Goal: Task Accomplishment & Management: Complete application form

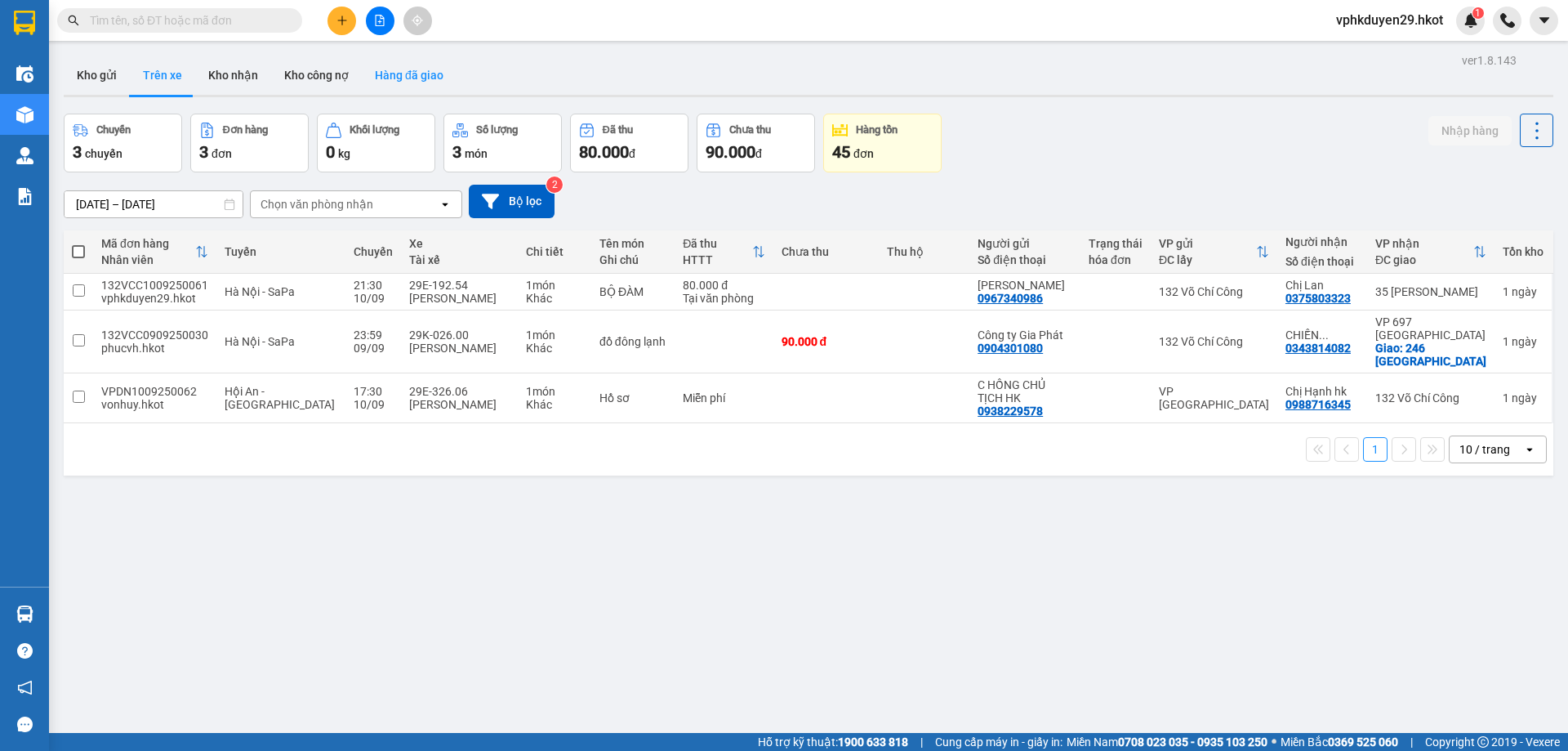
click at [430, 79] on button "Hàng đã giao" at bounding box center [409, 75] width 94 height 39
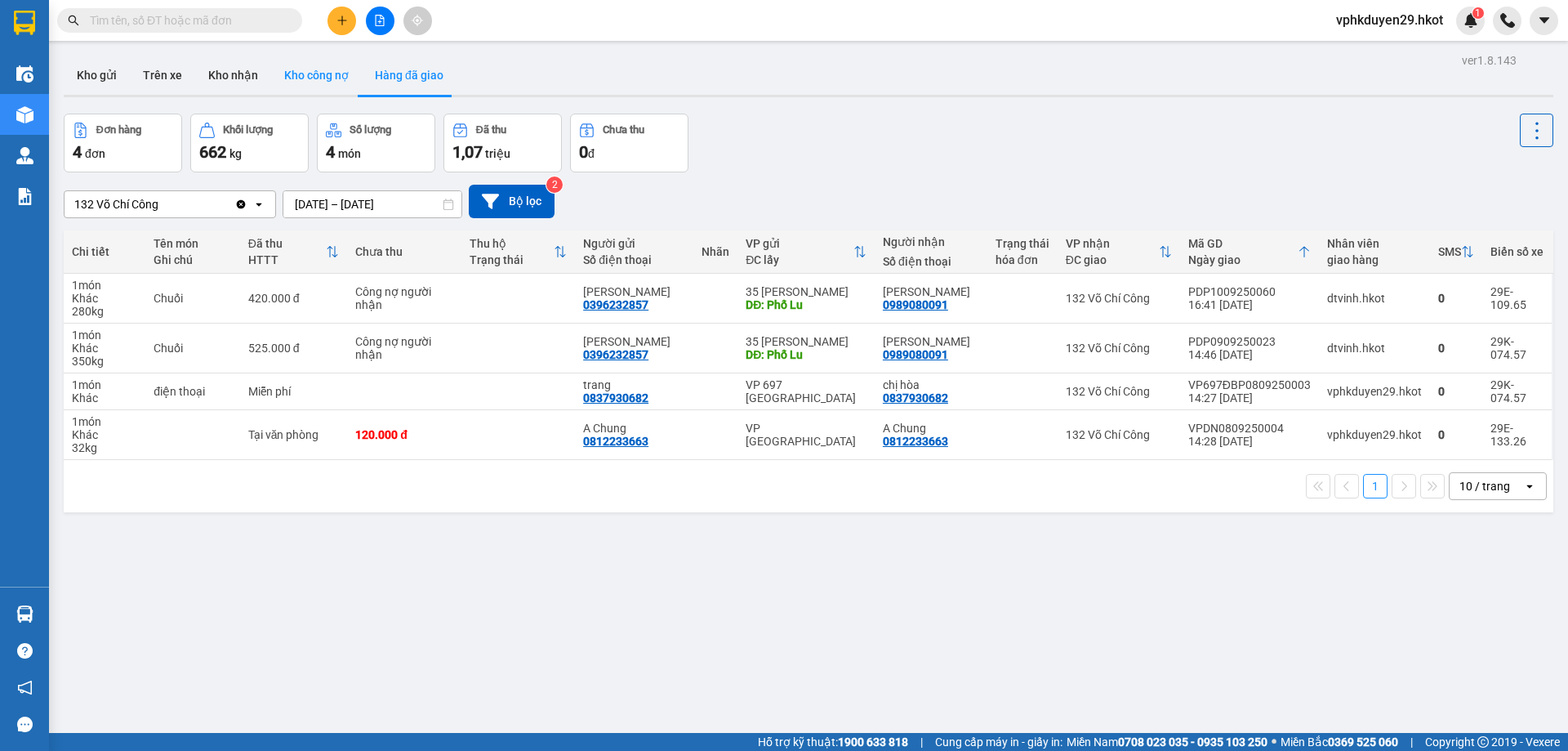
click at [281, 70] on button "Kho công nợ" at bounding box center [316, 75] width 91 height 39
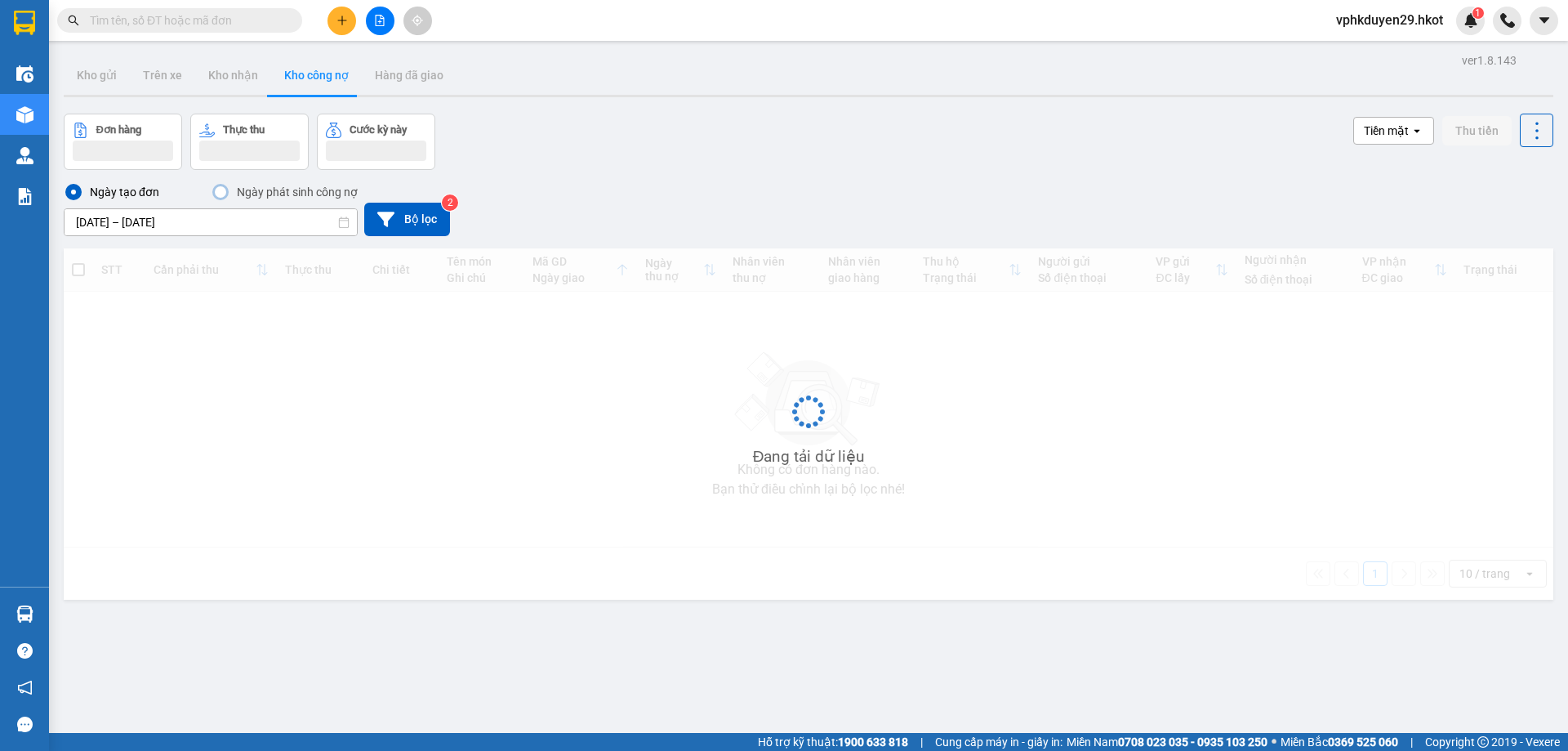
click at [215, 29] on input "text" at bounding box center [186, 20] width 193 height 18
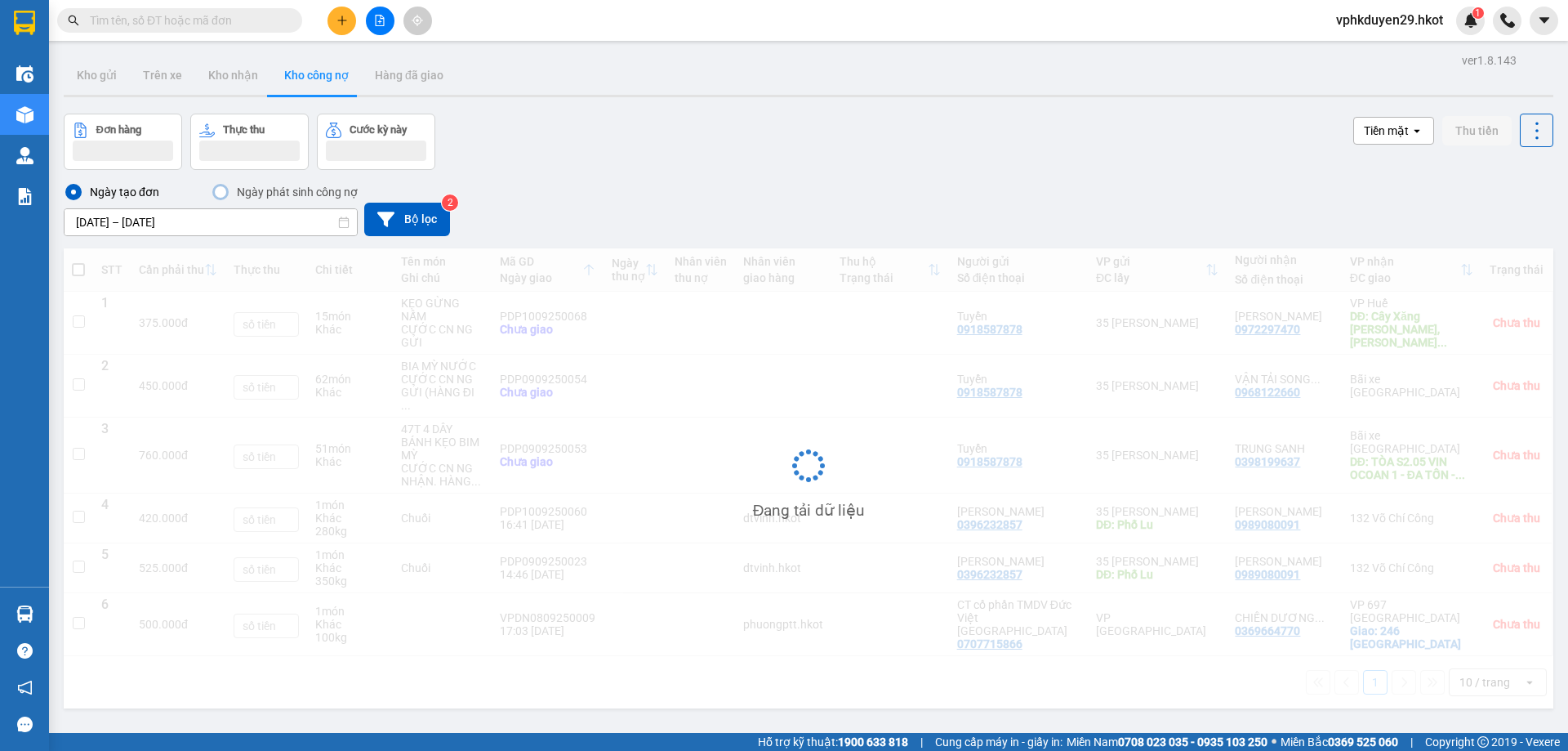
click at [212, 18] on input "text" at bounding box center [186, 20] width 193 height 18
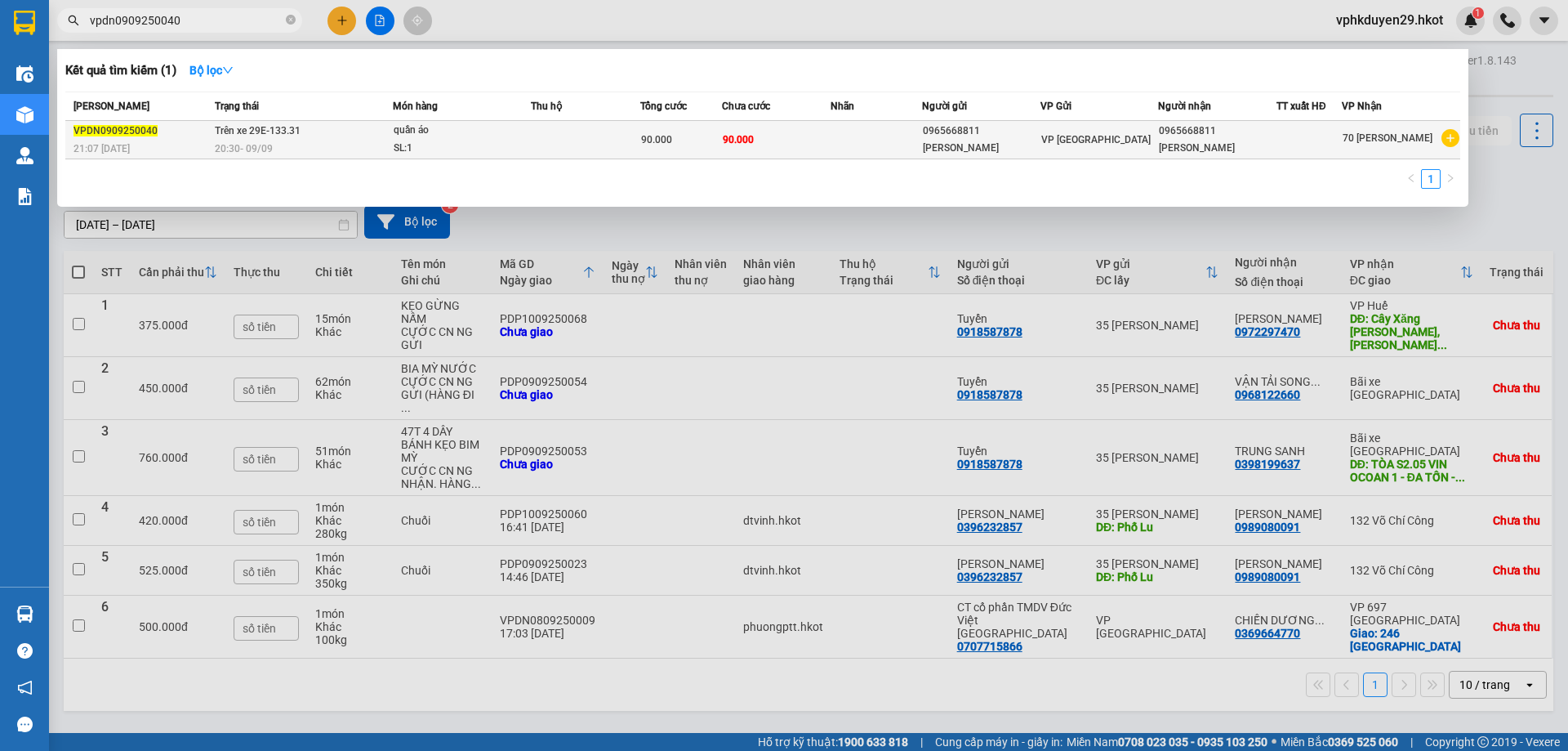
type input "vpdn0909250040"
click at [254, 137] on span "Trên xe 29E-133.31" at bounding box center [258, 131] width 86 height 11
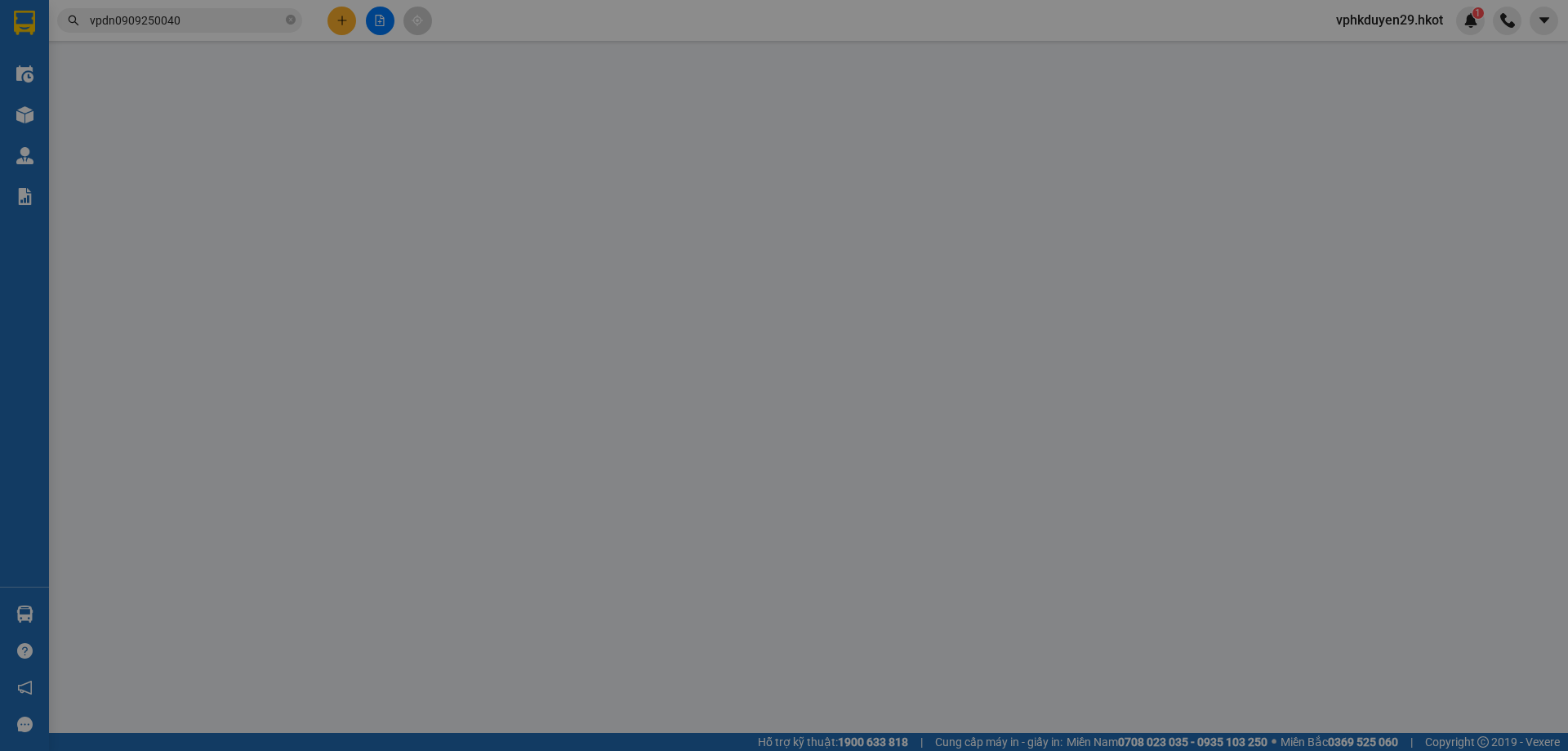
type input "0965668811"
type input "[PERSON_NAME]"
type input "0965668811"
type input "[PERSON_NAME]"
type input "90.000"
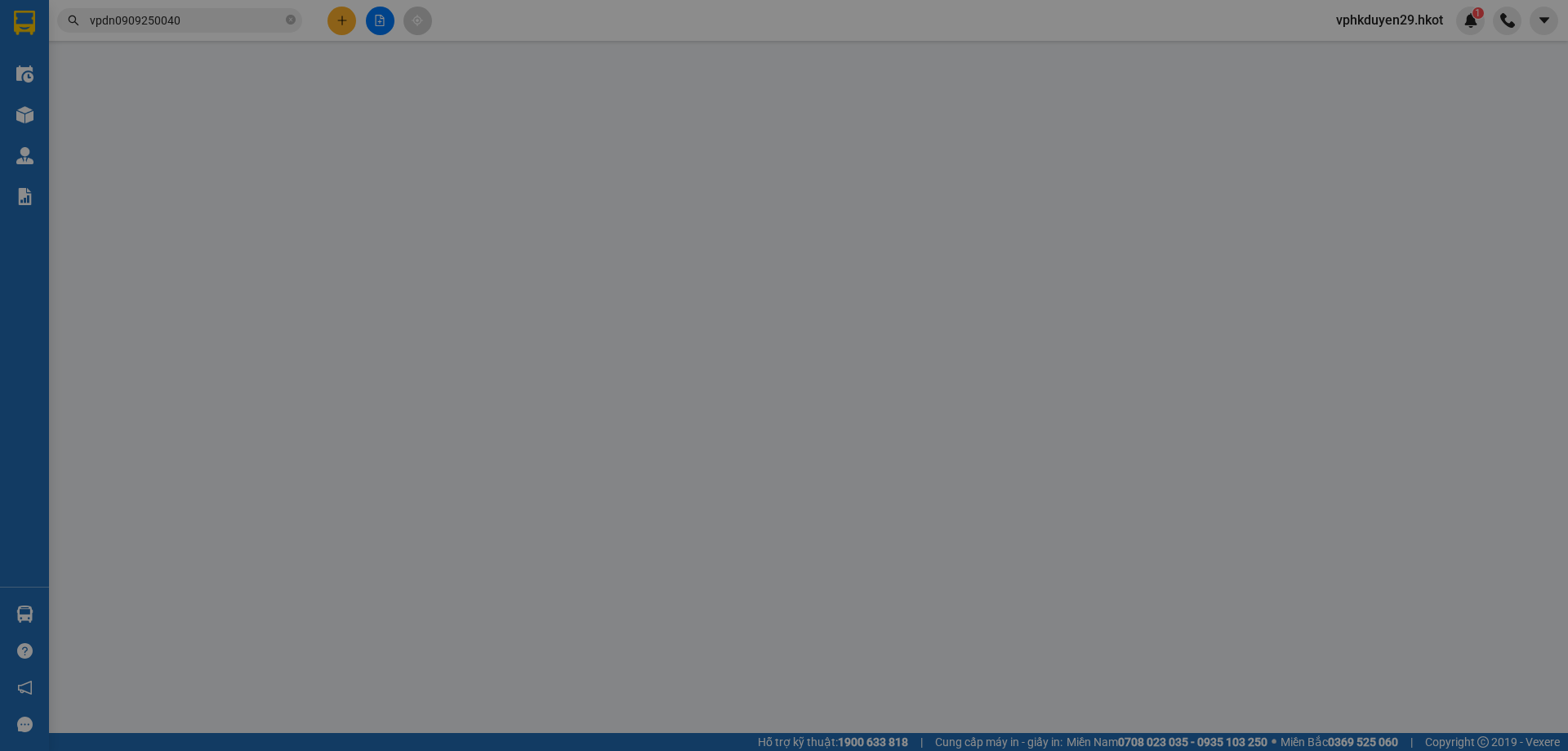
type input "90.000"
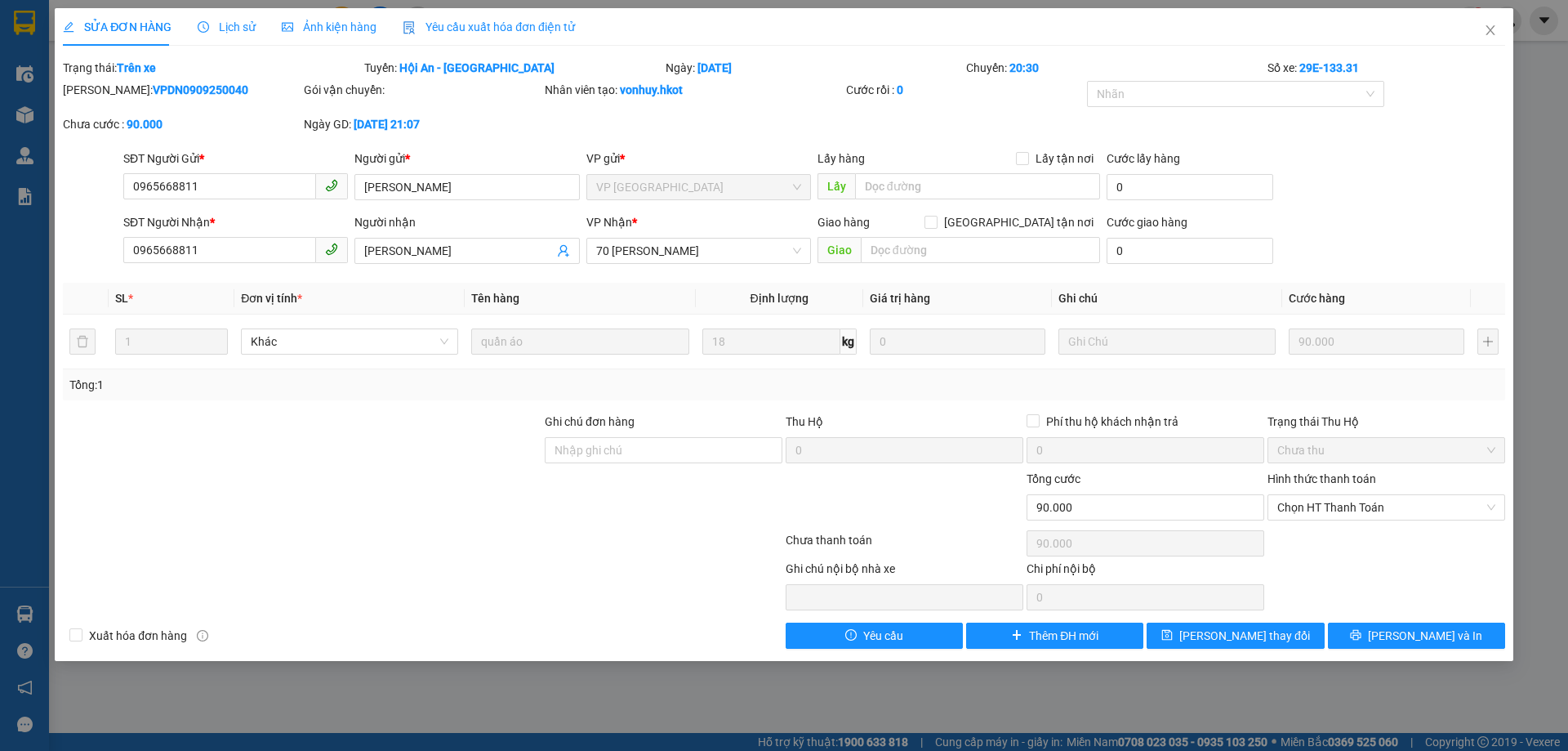
click at [223, 23] on span "Lịch sử" at bounding box center [226, 27] width 58 height 13
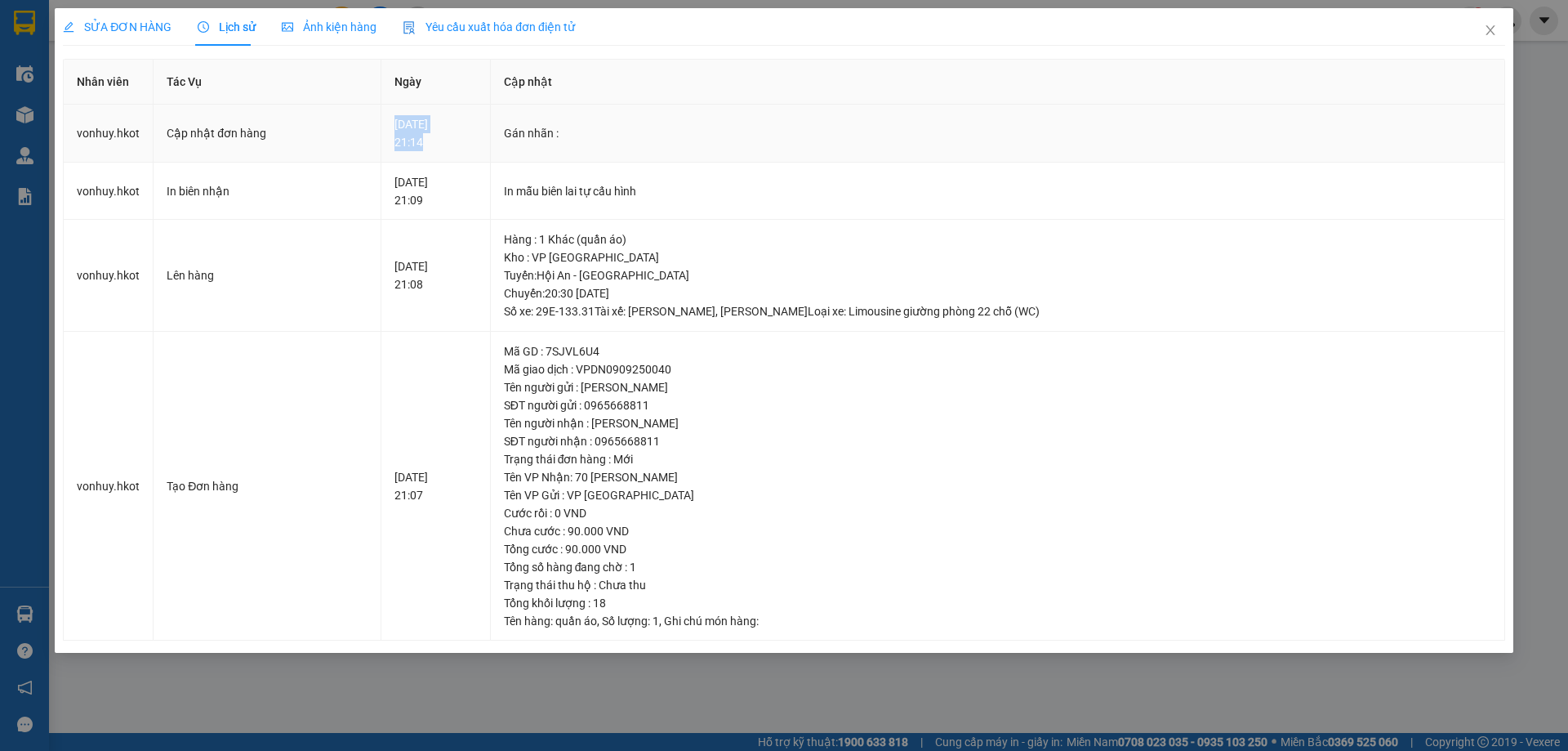
drag, startPoint x: 453, startPoint y: 147, endPoint x: 388, endPoint y: 123, distance: 69.3
click at [388, 123] on td "[DATE] 21:14" at bounding box center [436, 134] width 108 height 58
click at [476, 146] on div "[DATE] 21:14" at bounding box center [435, 133] width 81 height 36
drag, startPoint x: 450, startPoint y: 152, endPoint x: 384, endPoint y: 118, distance: 74.2
click at [384, 118] on td "[DATE] 21:14" at bounding box center [436, 134] width 108 height 58
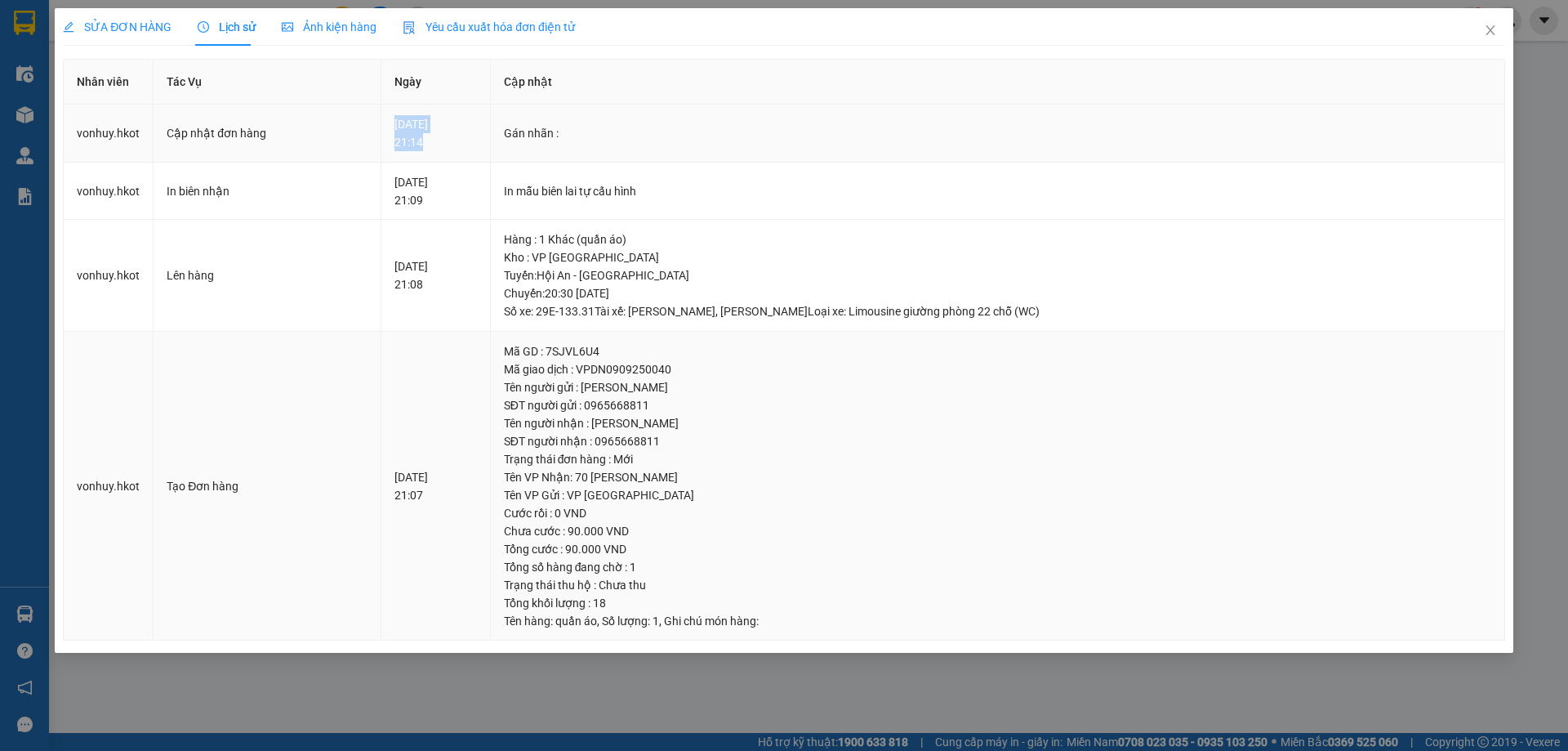
copy div "[DATE] 21:14"
click at [1548, 295] on div "SỬA ĐƠN HÀNG Lịch sử Ảnh kiện hàng Yêu cầu xuất hóa đơn điện tử Total Paid Fee …" at bounding box center [784, 375] width 1568 height 751
click at [1491, 31] on icon "close" at bounding box center [1490, 30] width 13 height 13
click at [1496, 20] on div at bounding box center [1507, 21] width 29 height 29
click at [1489, 33] on div "vphkduyen29.hkot 1" at bounding box center [1446, 21] width 245 height 29
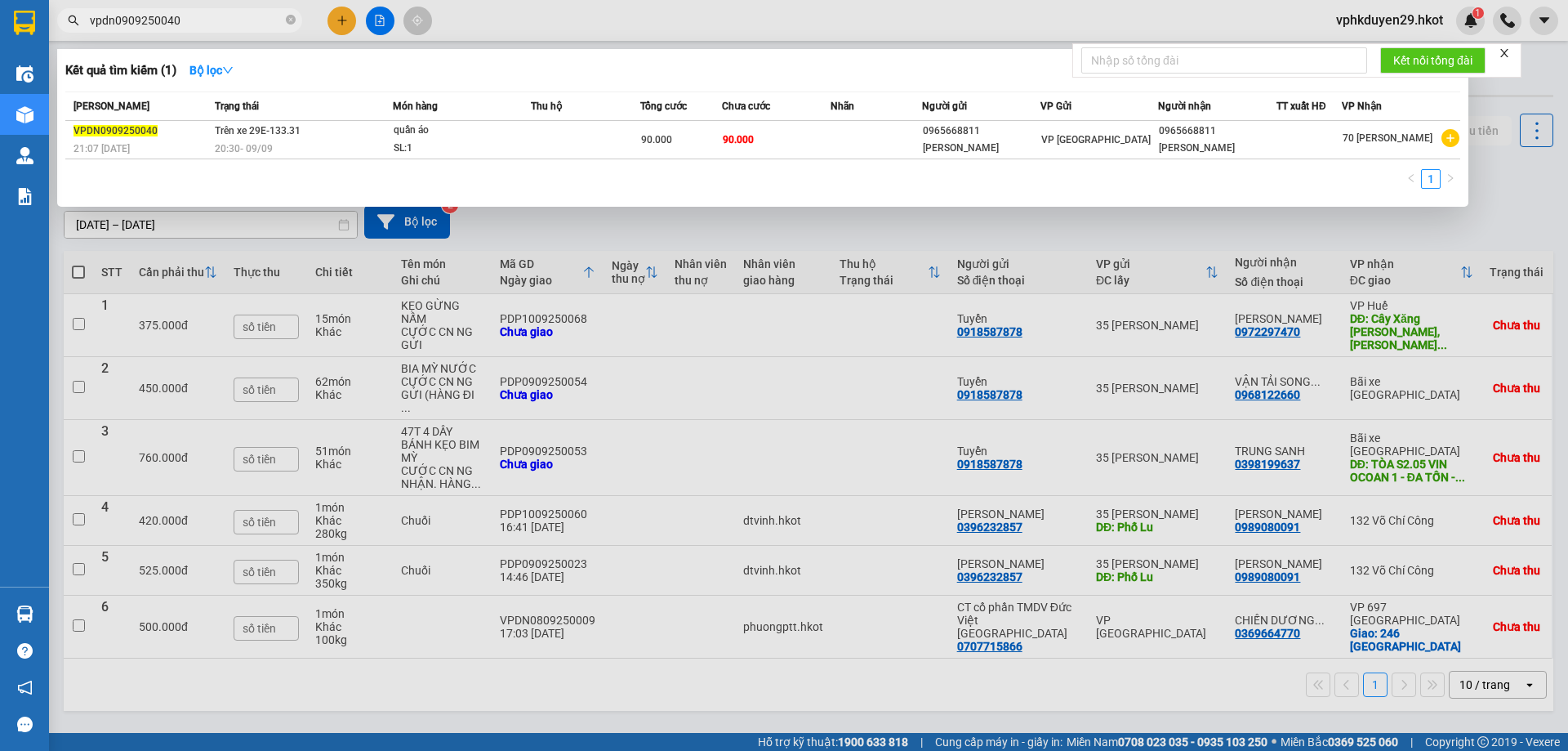
click at [247, 19] on input "vpdn0909250040" at bounding box center [186, 20] width 193 height 18
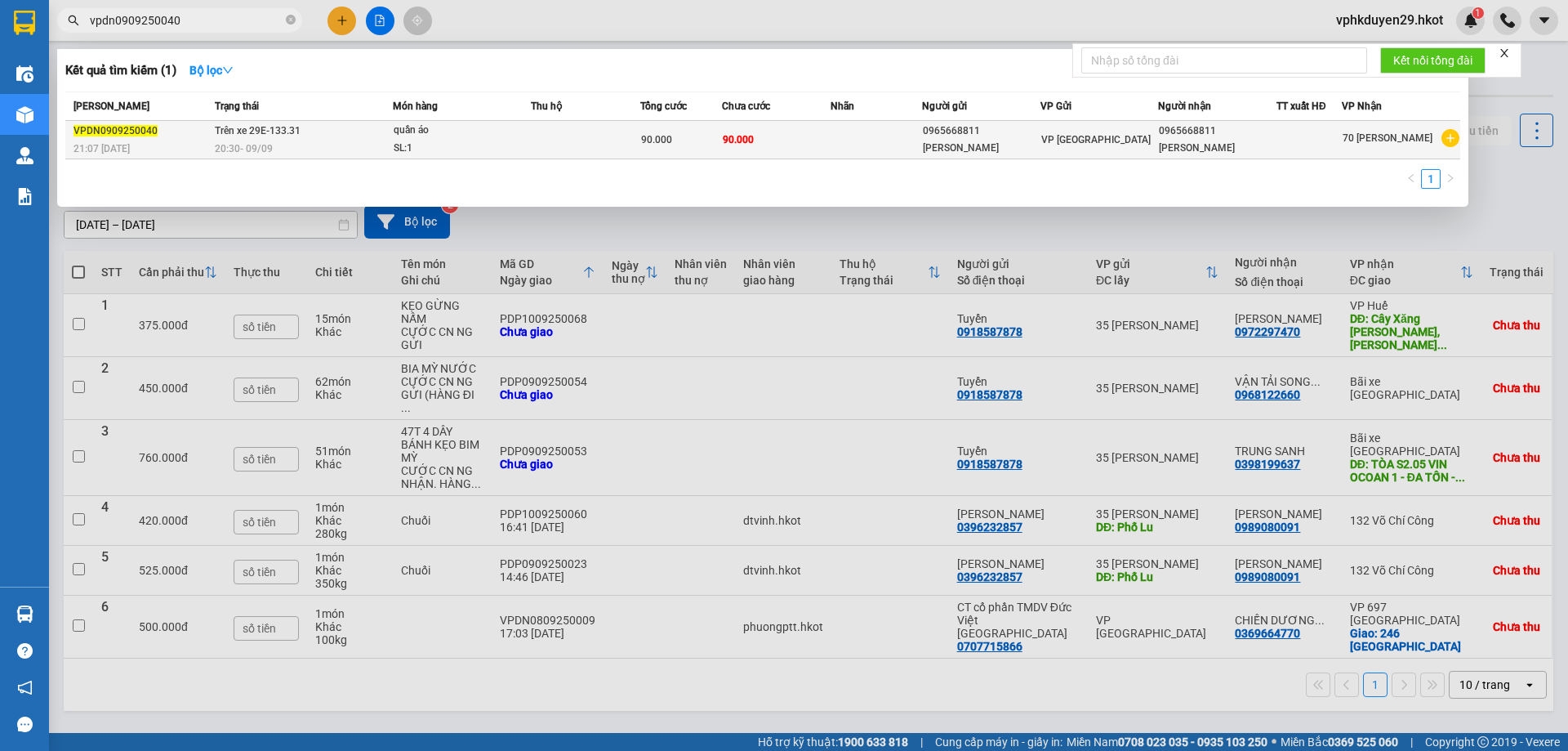
click at [256, 138] on td "Trên xe 29E-133.31 20:30 [DATE]" at bounding box center [301, 139] width 182 height 38
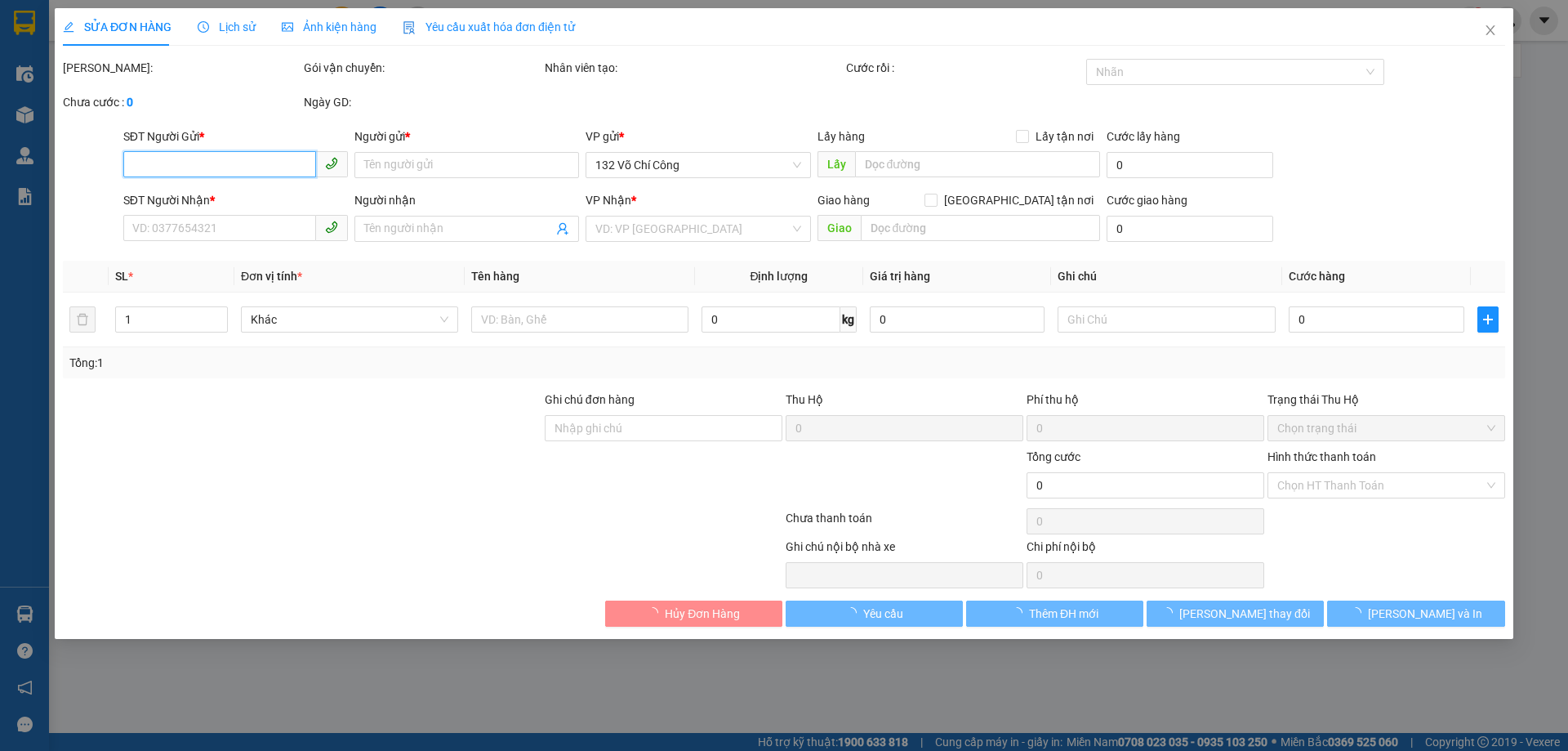
type input "0965668811"
type input "[PERSON_NAME]"
type input "0965668811"
type input "[PERSON_NAME]"
type input "90.000"
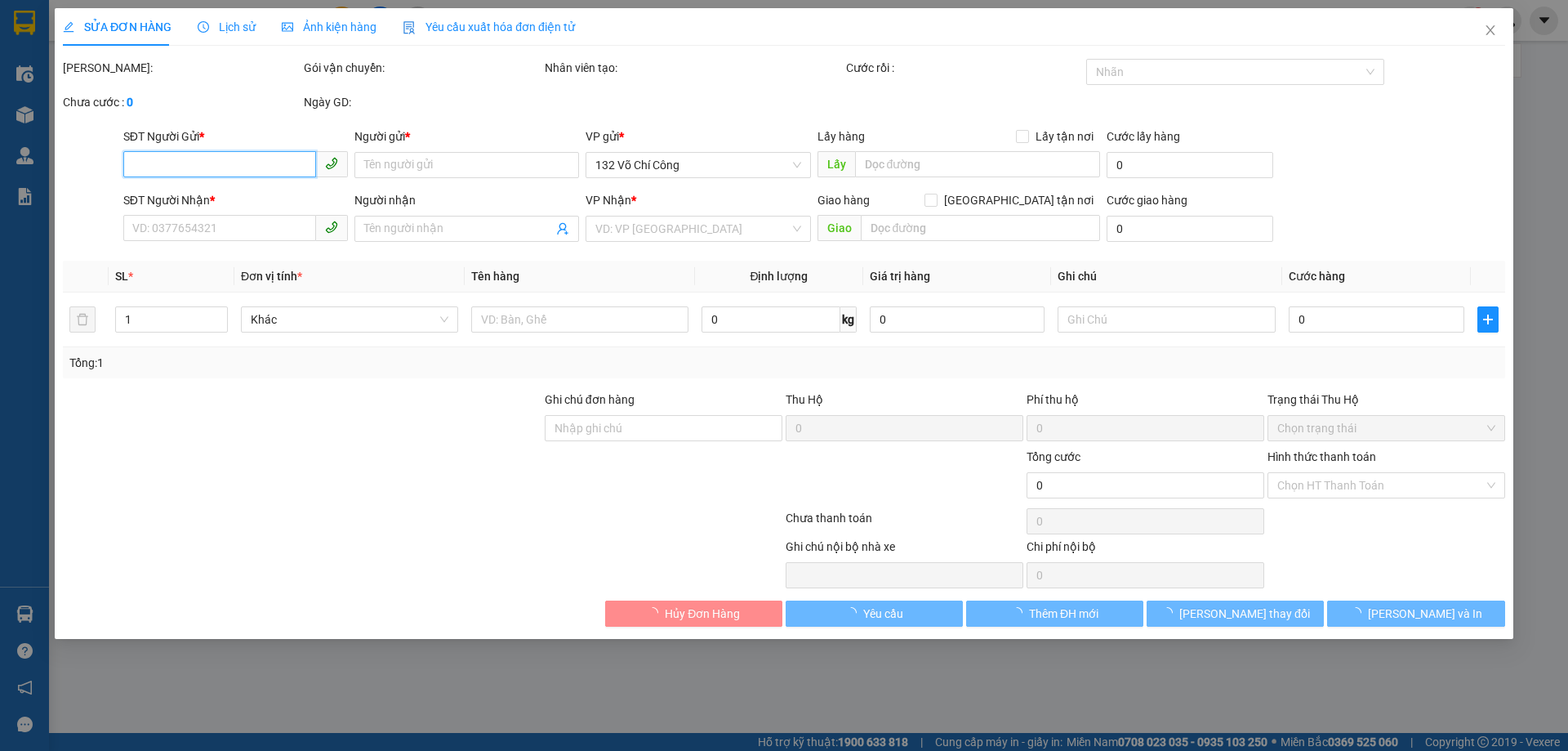
type input "90.000"
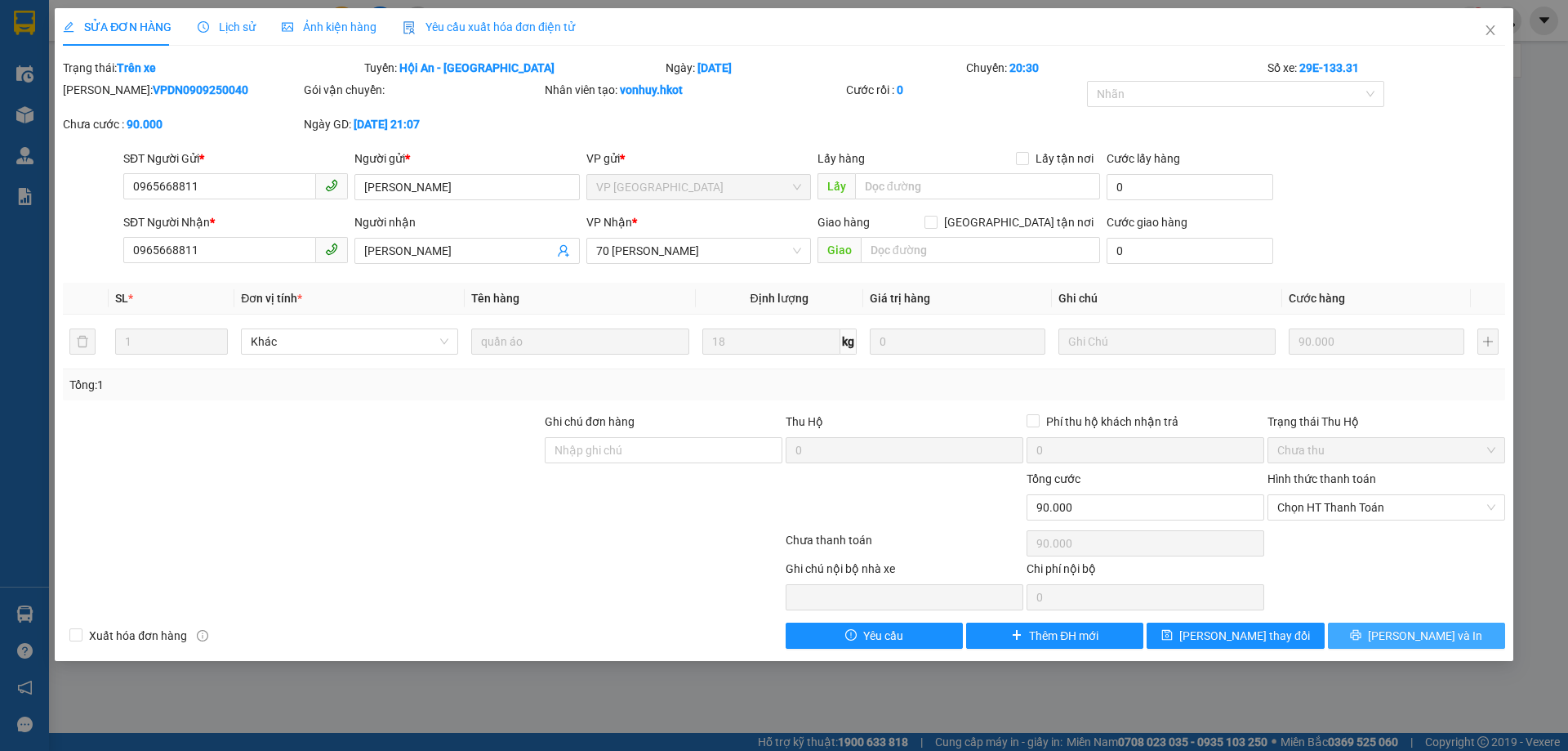
click at [1419, 639] on span "[PERSON_NAME] và In" at bounding box center [1425, 635] width 114 height 18
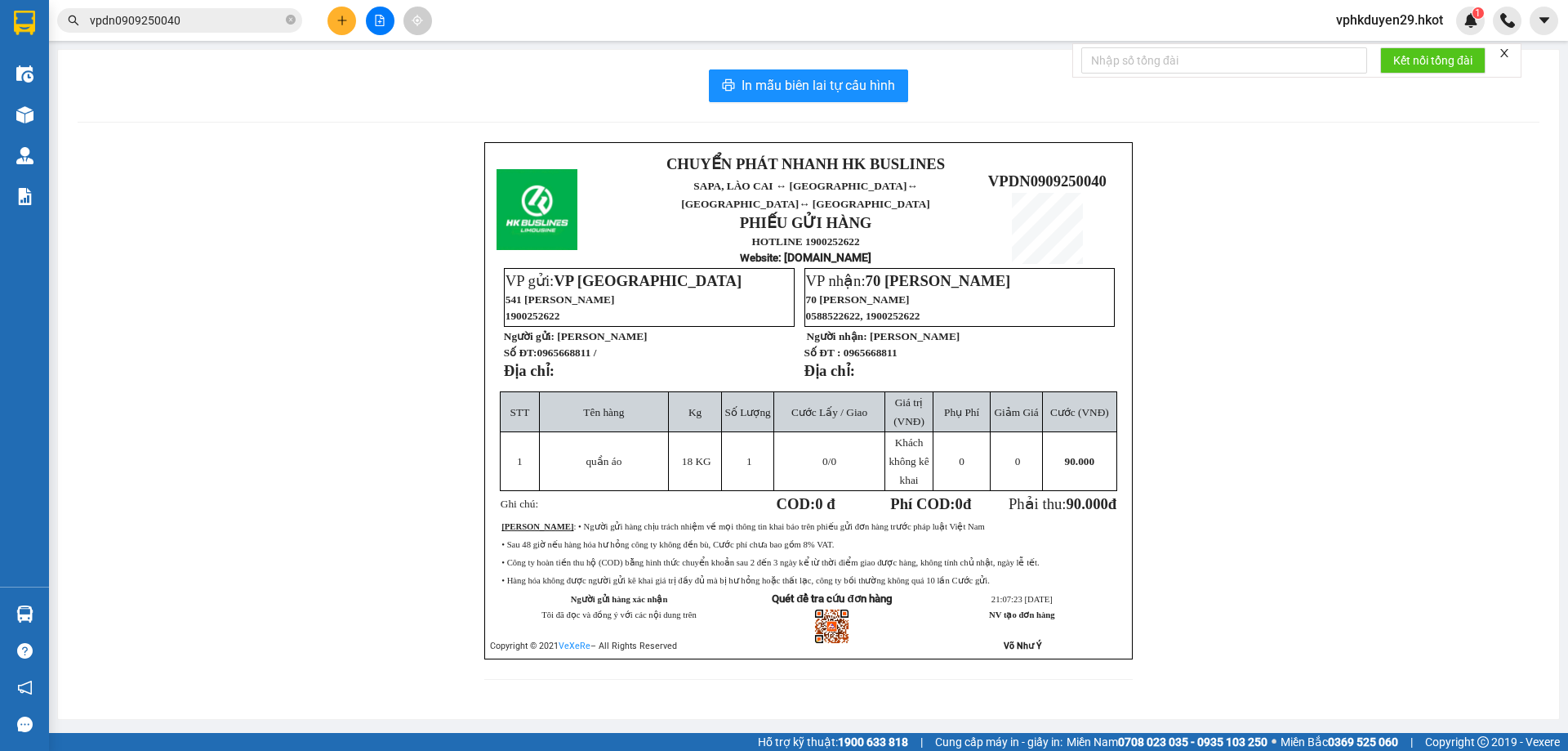
drag, startPoint x: 533, startPoint y: 568, endPoint x: 1028, endPoint y: 572, distance: 495.0
click at [1028, 572] on td "• Hàng hóa không được người gửi kê khai giá trị đầy đủ mà bị hư hỏng hoặc thất …" at bounding box center [808, 579] width 613 height 18
click at [712, 576] on span "• Hàng hóa không được người gửi kê khai giá trị đầy đủ mà bị hư hỏng hoặc thất …" at bounding box center [745, 581] width 488 height 9
click at [758, 576] on span "• Hàng hóa không được người gửi kê khai giá trị đầy đủ mà bị hư hỏng hoặc thất …" at bounding box center [745, 581] width 488 height 9
drag, startPoint x: 533, startPoint y: 572, endPoint x: 774, endPoint y: 576, distance: 241.0
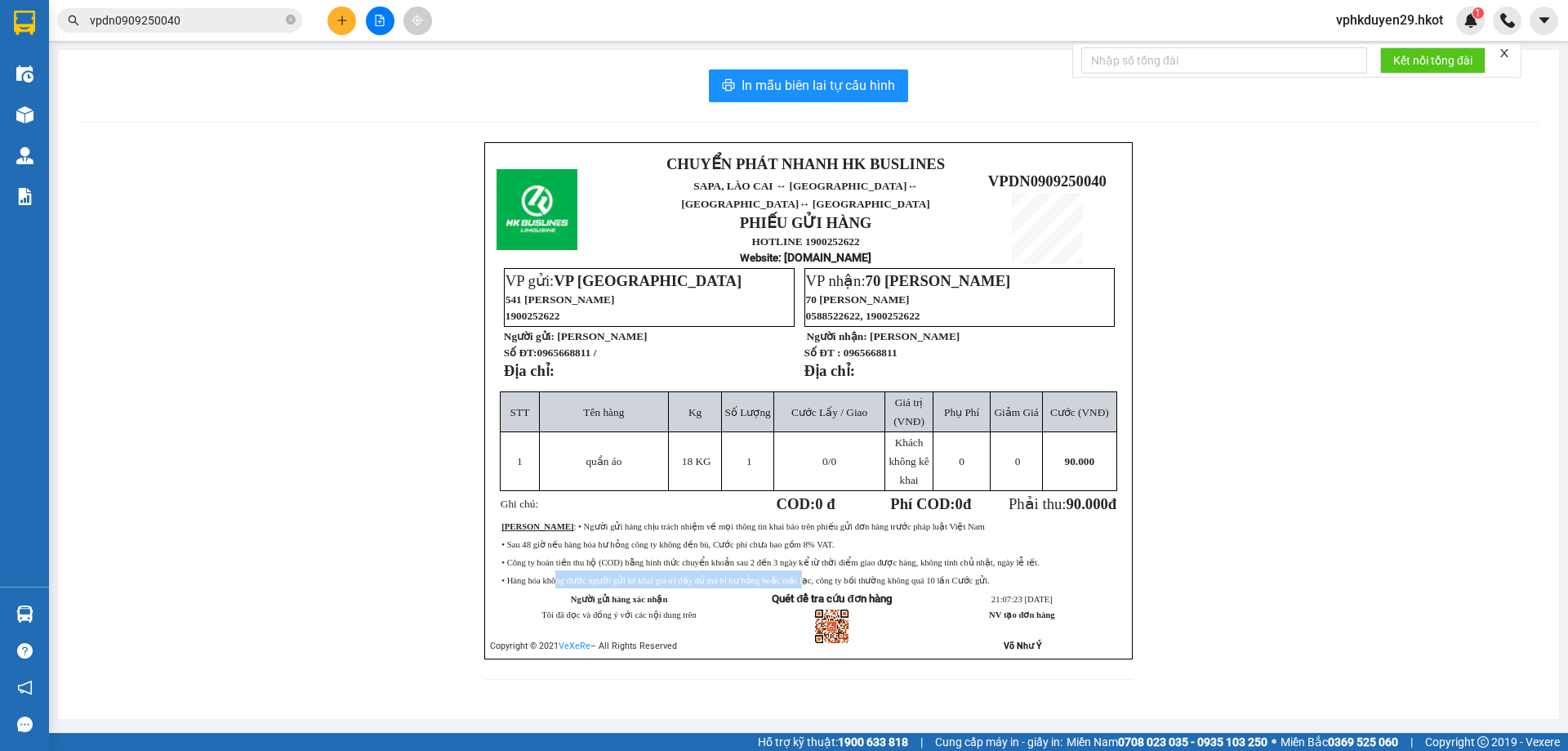
click at [774, 576] on td "• Hàng hóa không được người gửi kê khai giá trị đầy đủ mà bị hư hỏng hoặc thất …" at bounding box center [808, 579] width 613 height 18
copy span "Hàng hóa không được người gửi kê khai giá trị đầy đủ mà bị hư hỏng"
